Goal: Transaction & Acquisition: Purchase product/service

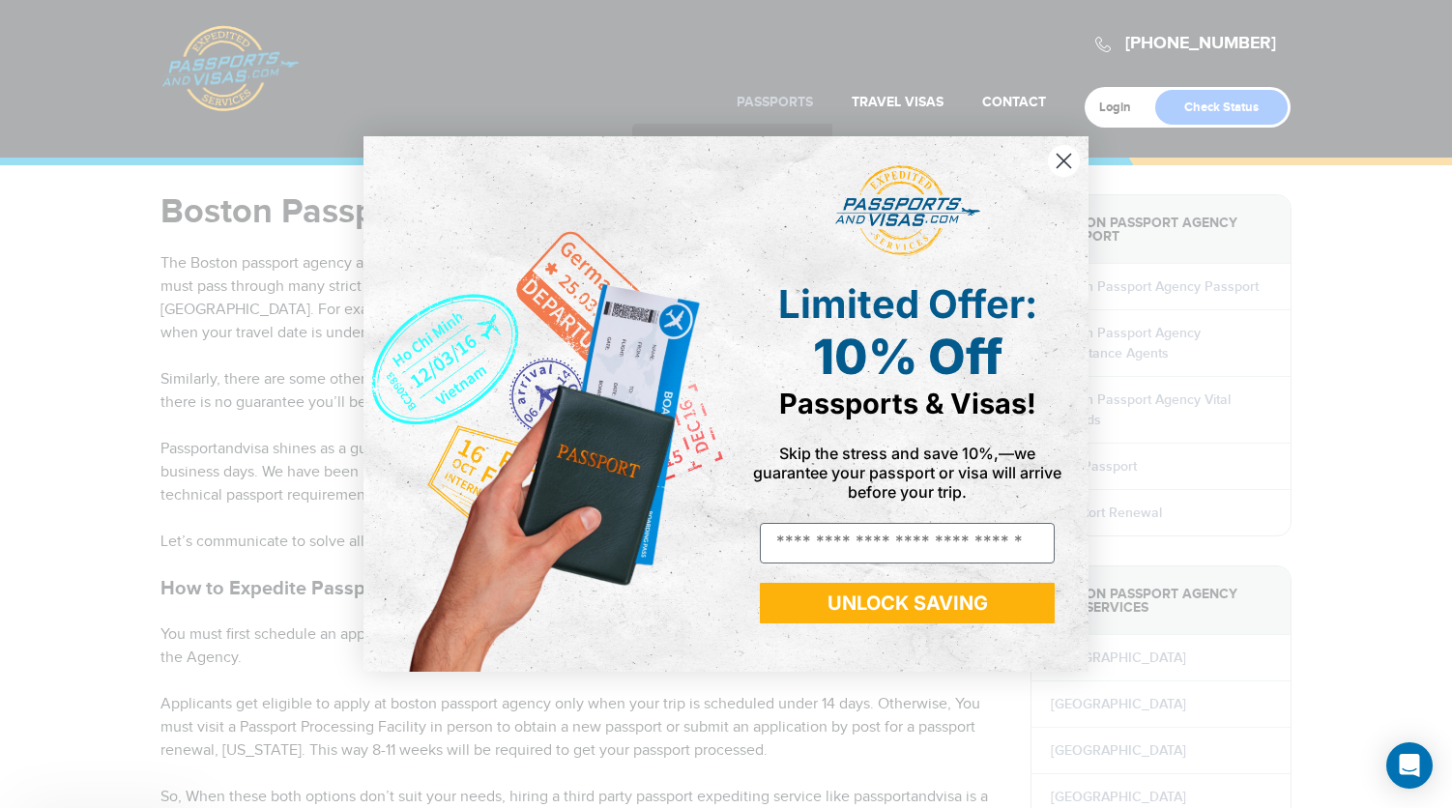
click at [742, 146] on div "Close dialog Limited Offer: 10% Off Passports & Visas! Skip the stress and save…" at bounding box center [726, 403] width 764 height 573
click at [1067, 148] on circle "Close dialog" at bounding box center [1064, 161] width 32 height 32
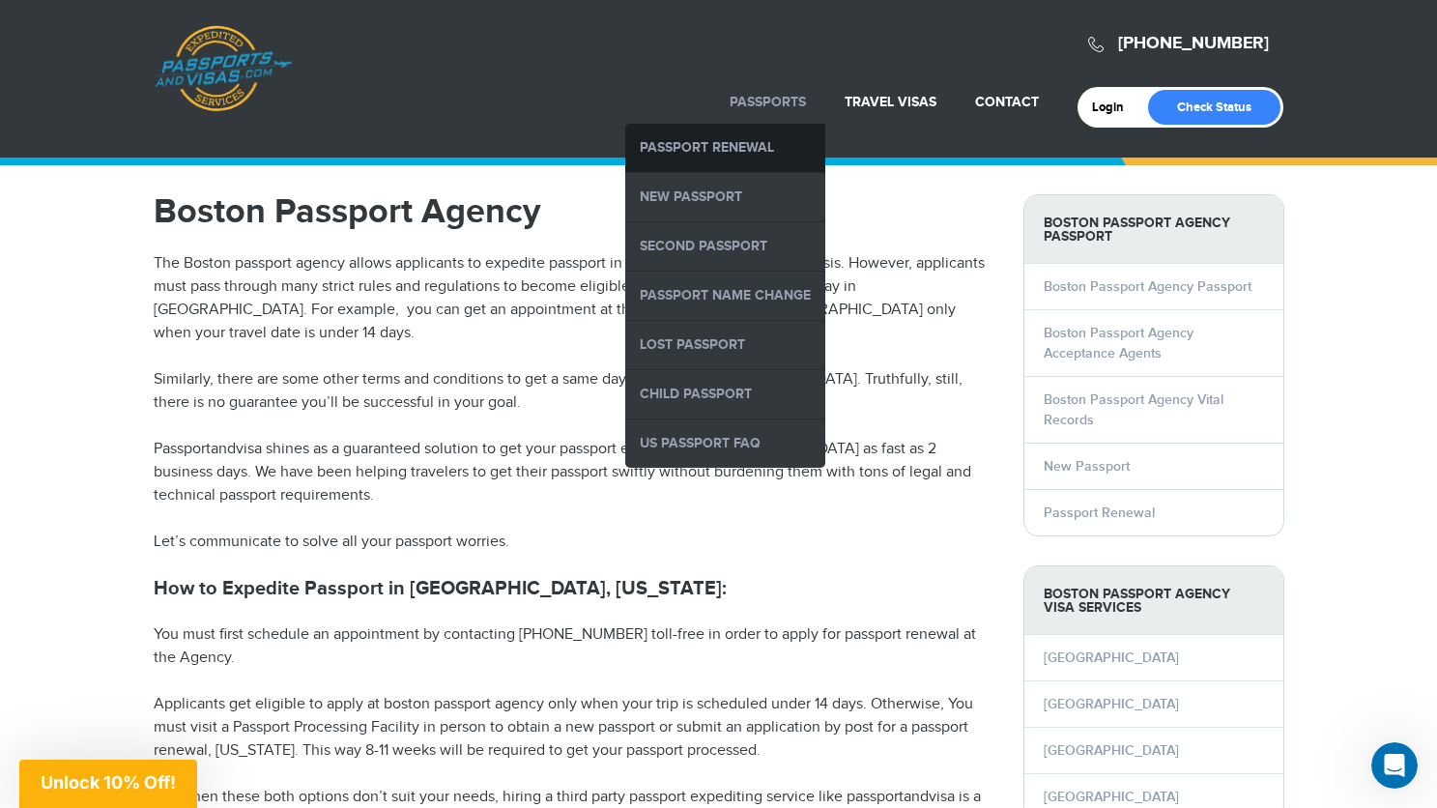
click at [778, 147] on link "Passport Renewal" at bounding box center [725, 148] width 200 height 48
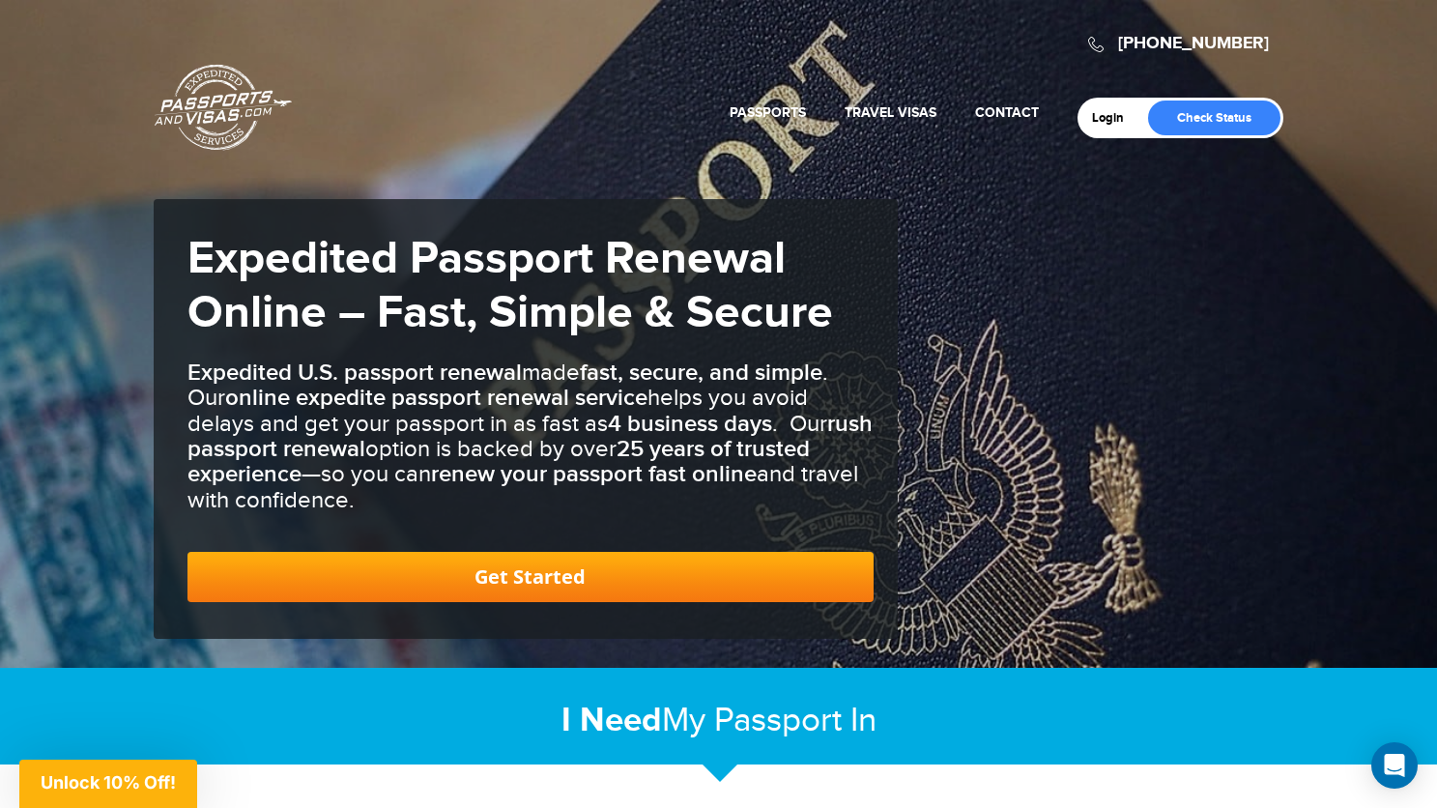
click at [1117, 227] on div "[PHONE_NUMBER] Passports & [DOMAIN_NAME] Login Check Status Passports Passport …" at bounding box center [718, 334] width 1437 height 668
